Goal: Task Accomplishment & Management: Manage account settings

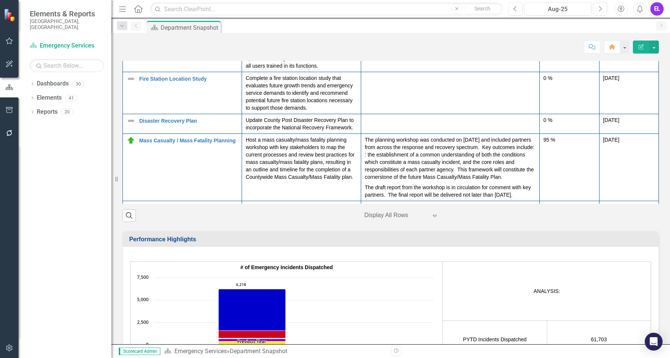
scroll to position [251, 0]
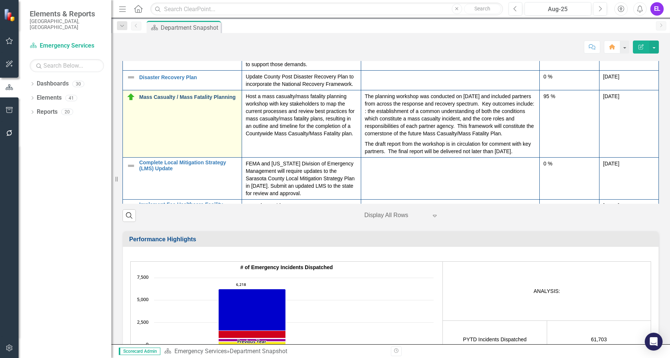
click at [179, 100] on link "Mass Casualty / Mass Fatality Planning" at bounding box center [188, 97] width 99 height 6
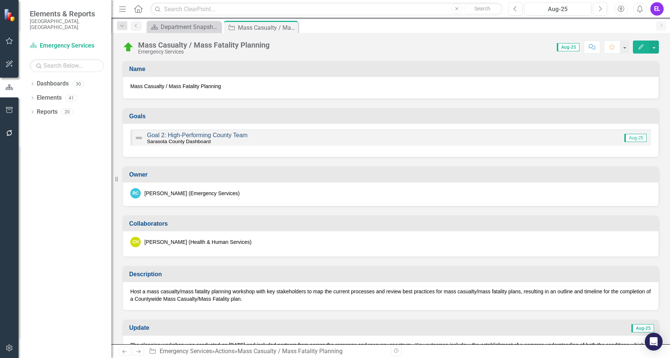
click at [229, 133] on link "Goal 2: High-Performing County Team" at bounding box center [197, 135] width 101 height 6
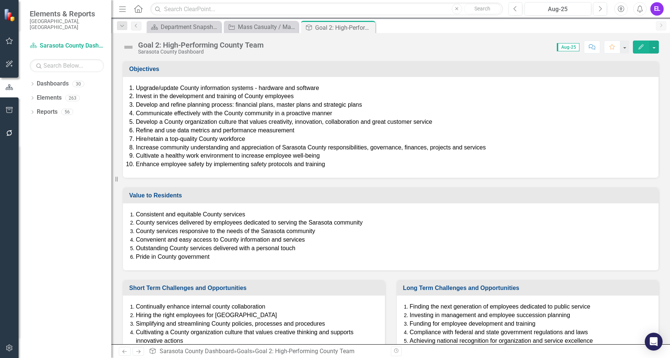
click at [320, 106] on span "Develop and refine planning process: financial plans, master plans and strategi…" at bounding box center [249, 104] width 226 height 6
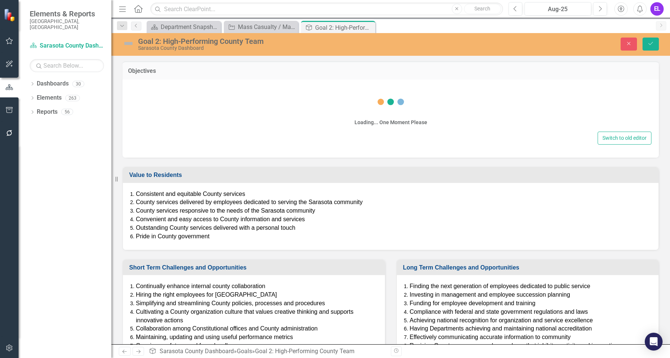
click at [320, 106] on div "Loading... One Moment Please" at bounding box center [391, 108] width 522 height 43
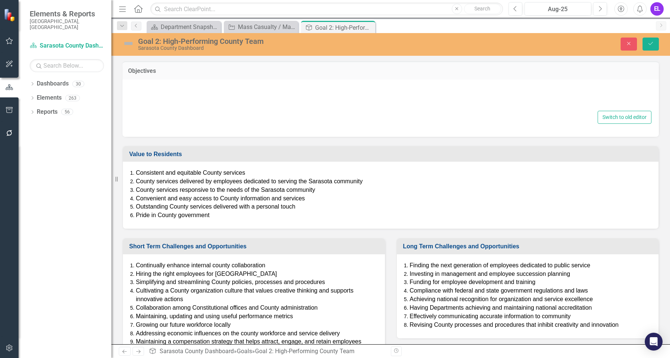
type textarea "<ol> <li style="font-size: 16px;"><span style="color: #000000; font-size: 16px;…"
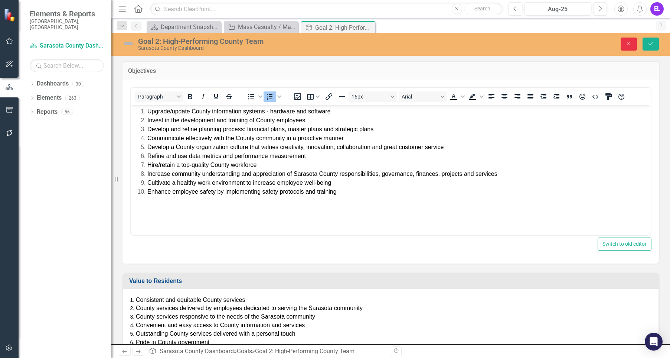
click at [631, 43] on icon "Close" at bounding box center [629, 43] width 7 height 5
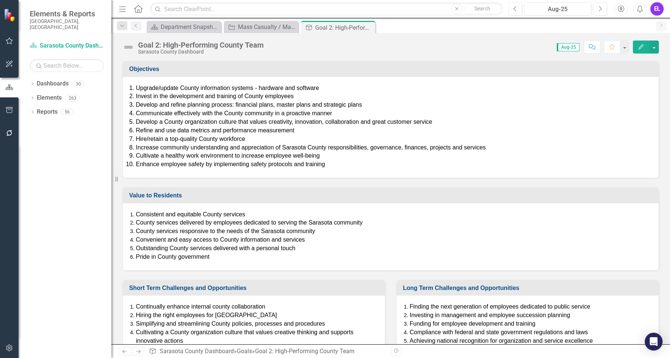
drag, startPoint x: 136, startPoint y: 105, endPoint x: 263, endPoint y: 104, distance: 127.8
click at [263, 104] on li "Develop and refine planning process: financial plans, master plans and strategi…" at bounding box center [393, 105] width 515 height 9
click at [358, 103] on span "Develop and refine planning process: financial plans, master plans and strategi…" at bounding box center [249, 104] width 226 height 6
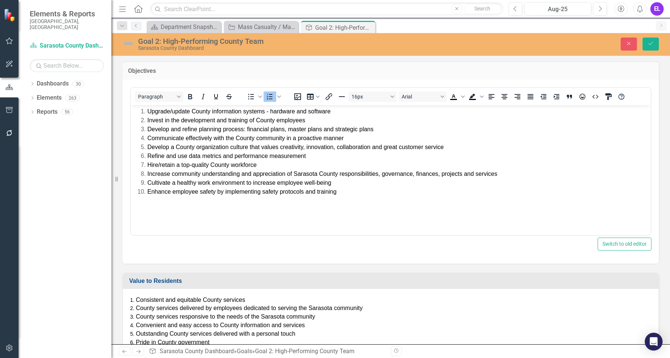
click at [331, 128] on span "Develop and refine planning process: financial plans, master plans and strategi…" at bounding box center [260, 129] width 226 height 6
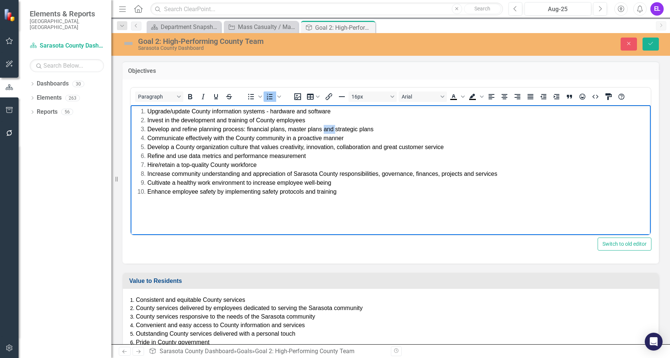
click at [331, 128] on span "Develop and refine planning process: financial plans, master plans and strategi…" at bounding box center [260, 129] width 226 height 6
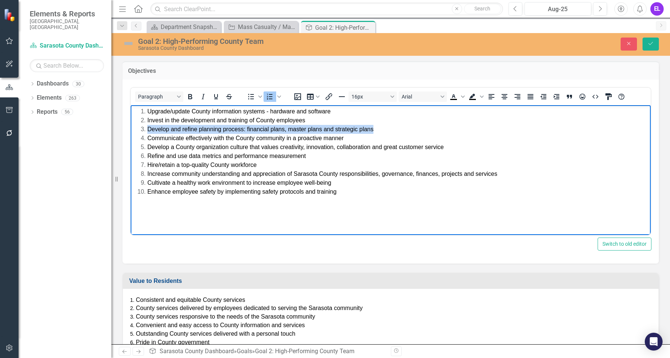
copy span "Develop and refine planning process: financial plans, master plans and strategi…"
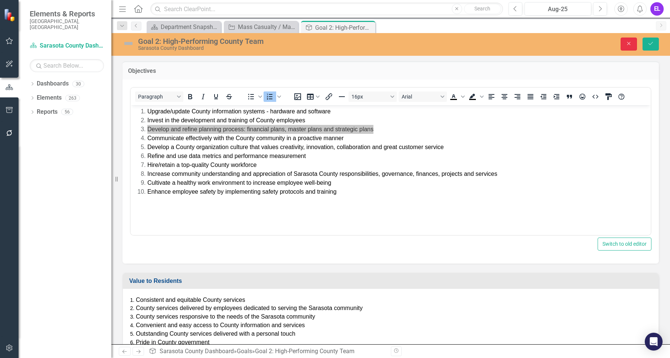
click at [624, 42] on button "Close" at bounding box center [629, 44] width 16 height 13
